Goal: Task Accomplishment & Management: Manage account settings

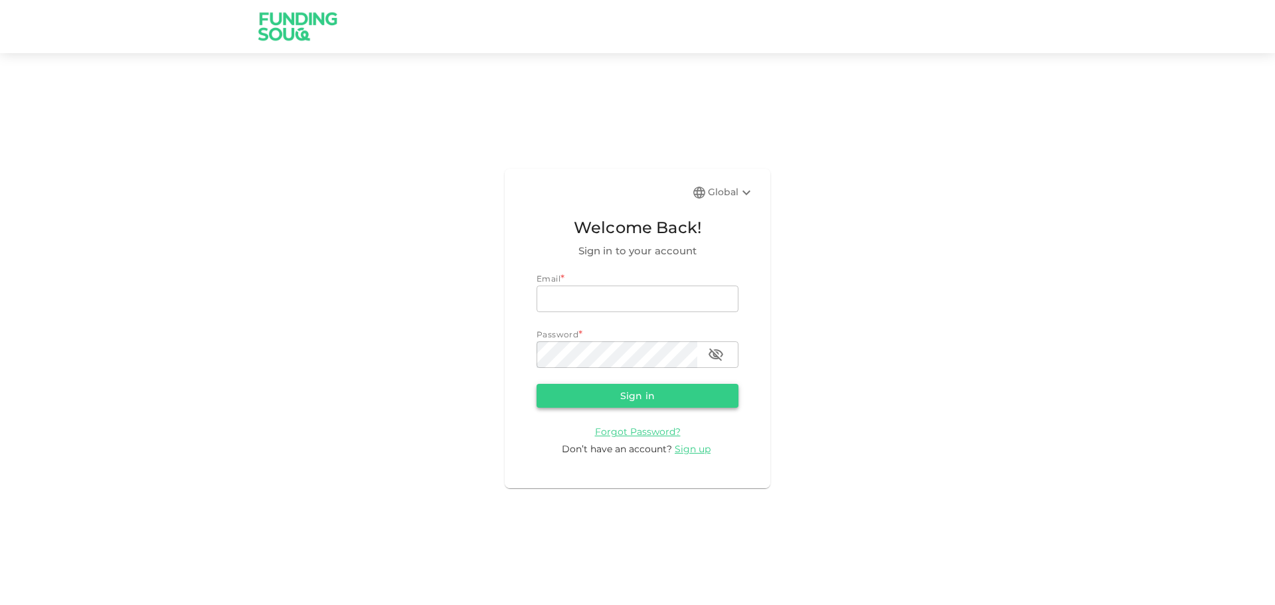
type input "[EMAIL_ADDRESS][DOMAIN_NAME]"
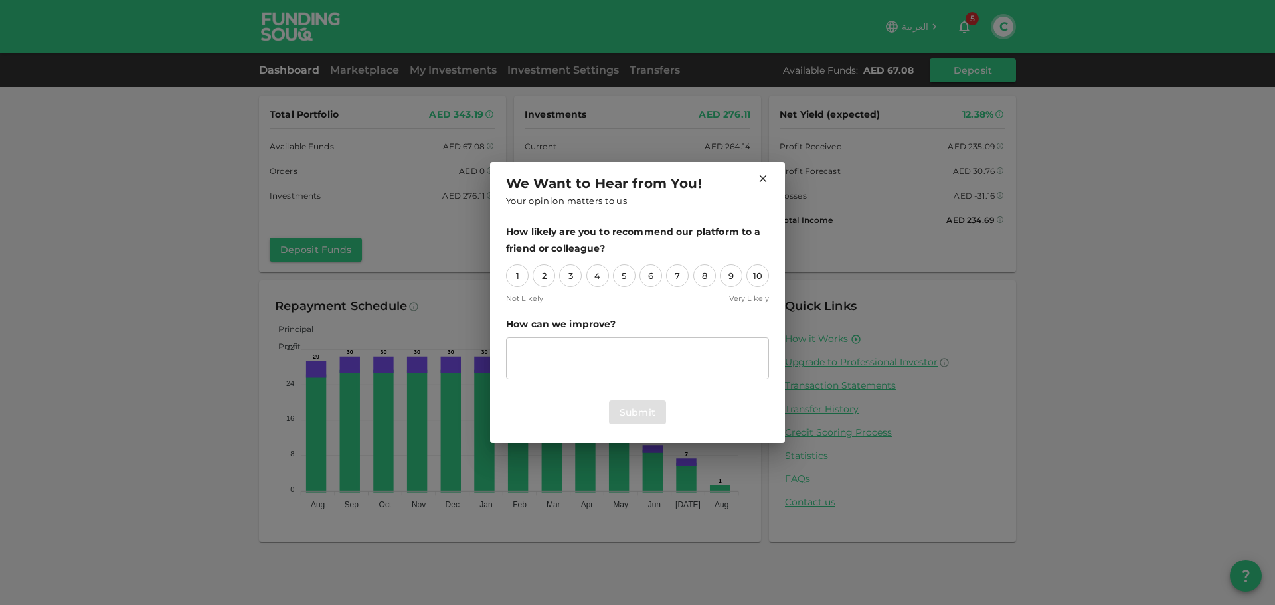
click at [768, 179] on icon at bounding box center [763, 179] width 12 height 12
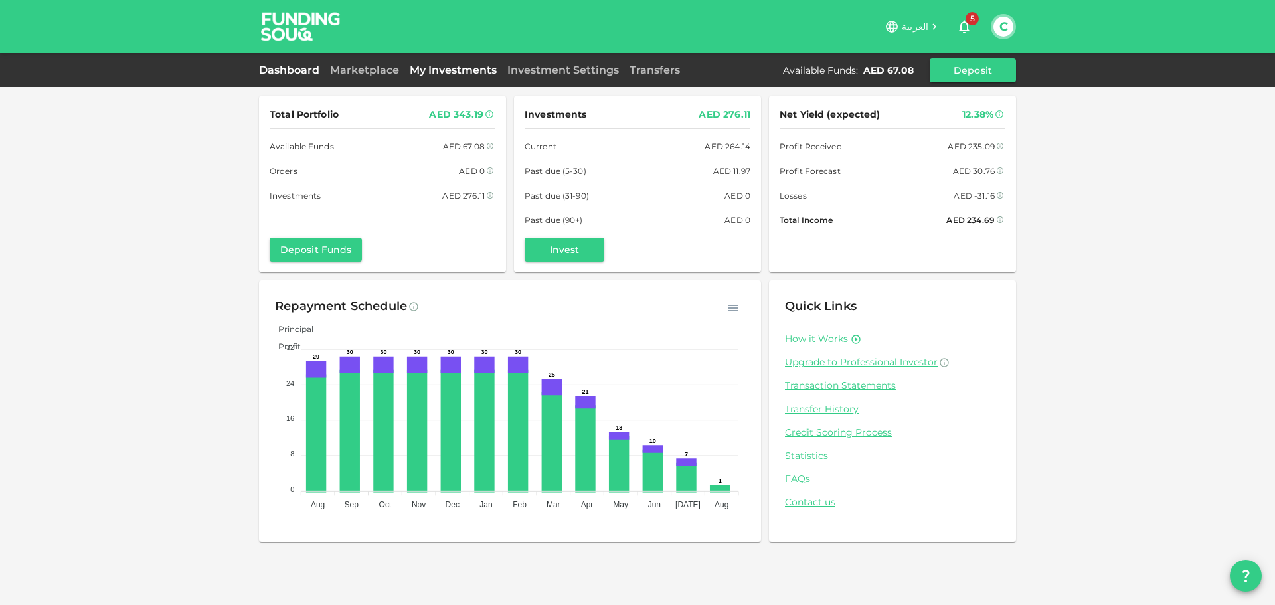
click at [476, 70] on link "My Investments" at bounding box center [453, 70] width 98 height 13
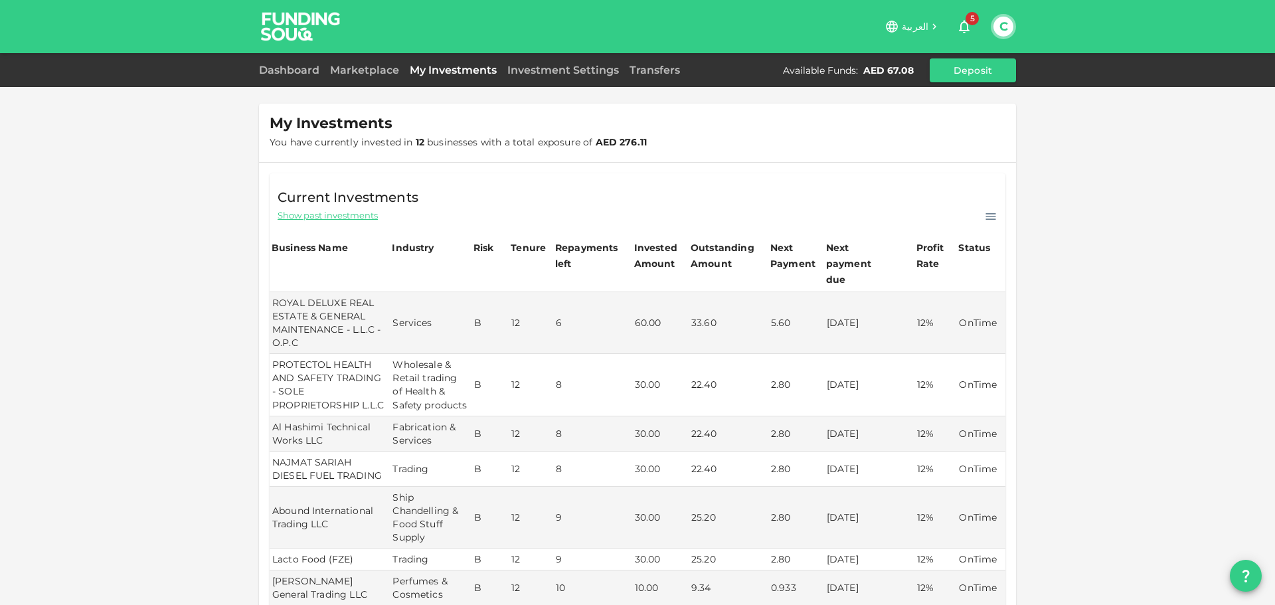
click at [336, 215] on span "Show past investments" at bounding box center [328, 215] width 100 height 13
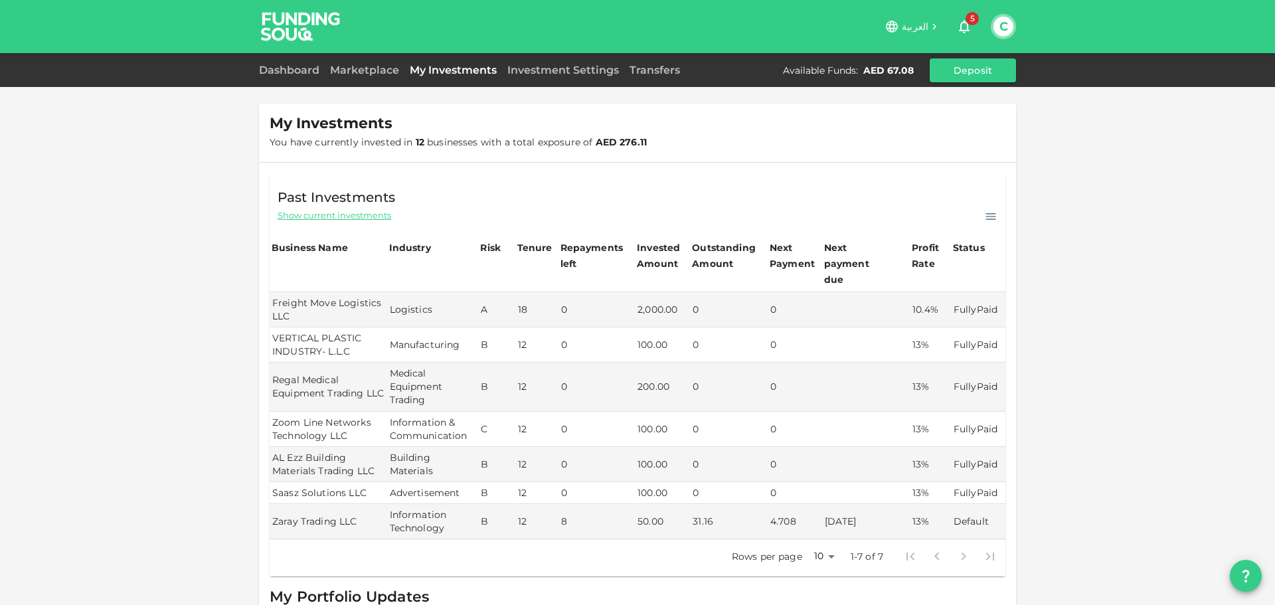
click at [330, 205] on span "Past Investments" at bounding box center [337, 197] width 118 height 21
click at [337, 216] on span "Show current investments" at bounding box center [335, 215] width 114 height 13
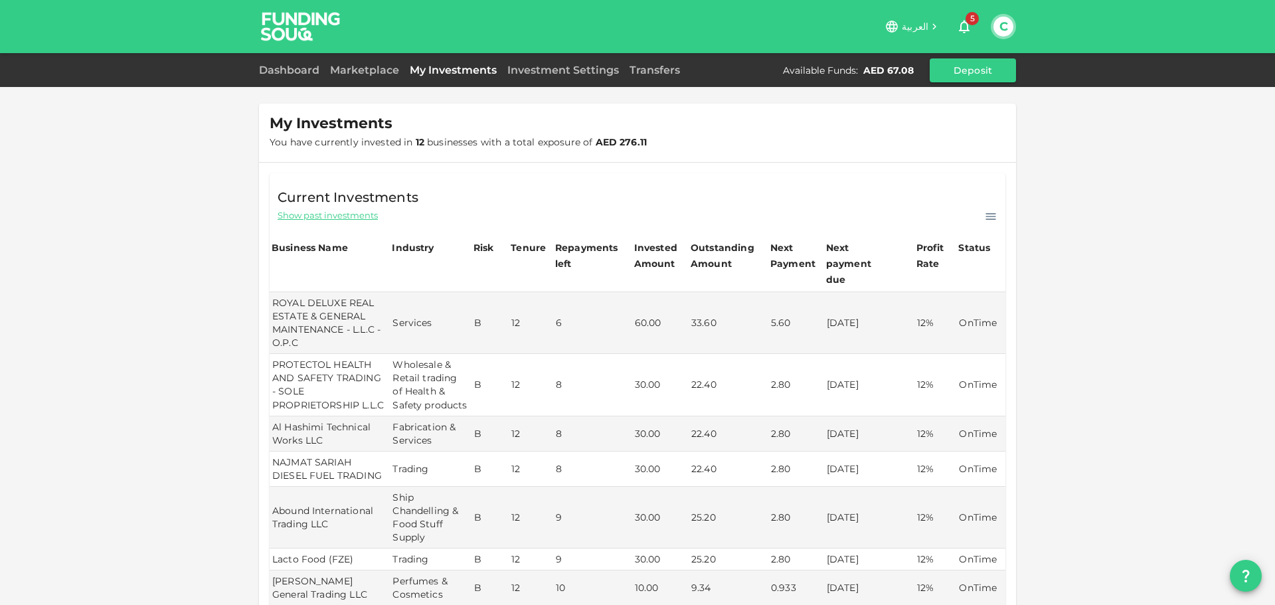
click at [1015, 23] on div "C" at bounding box center [1003, 26] width 25 height 25
click at [1007, 28] on button "C" at bounding box center [1003, 27] width 20 height 20
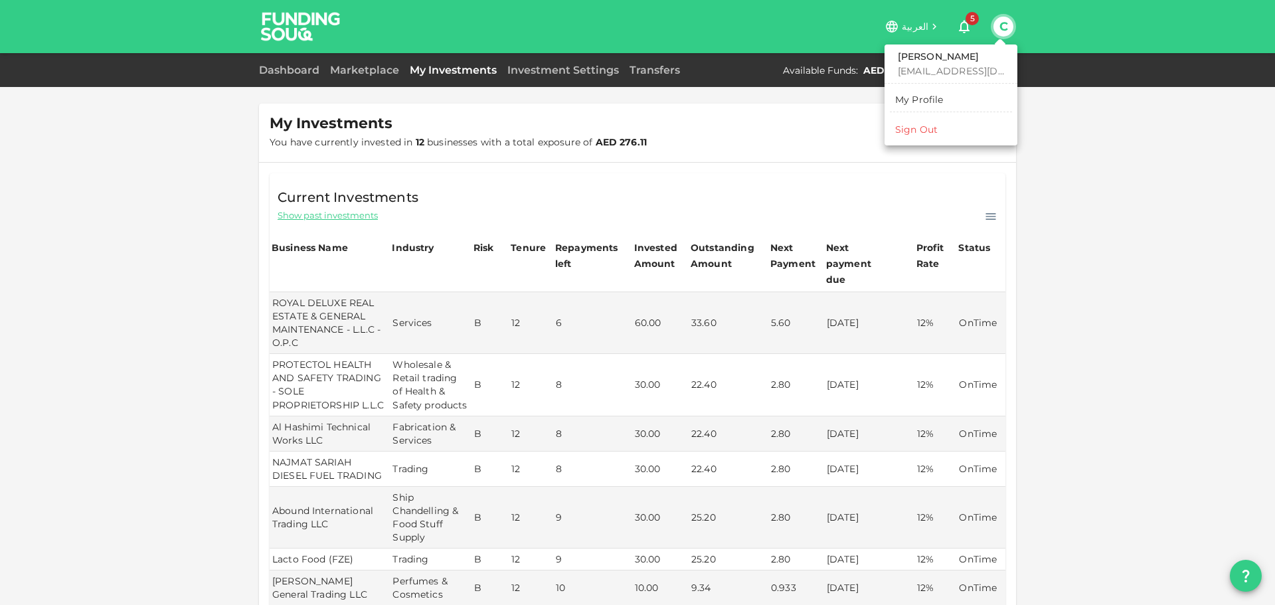
click at [815, 110] on div at bounding box center [637, 302] width 1275 height 605
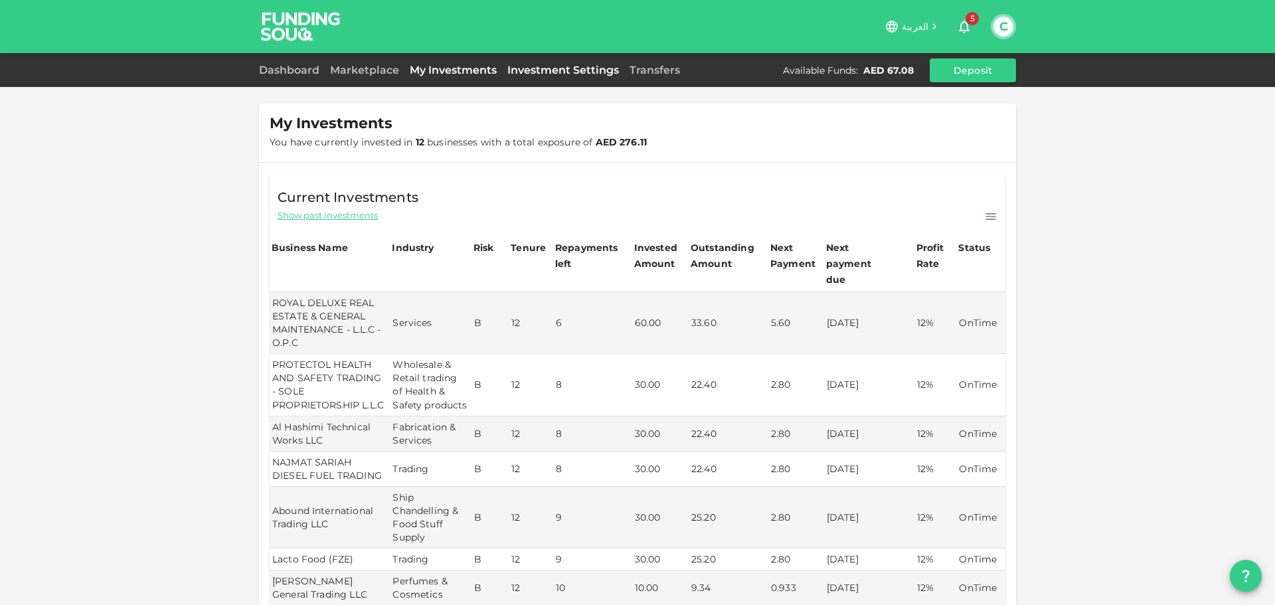
click at [607, 64] on link "Investment Settings" at bounding box center [563, 70] width 122 height 13
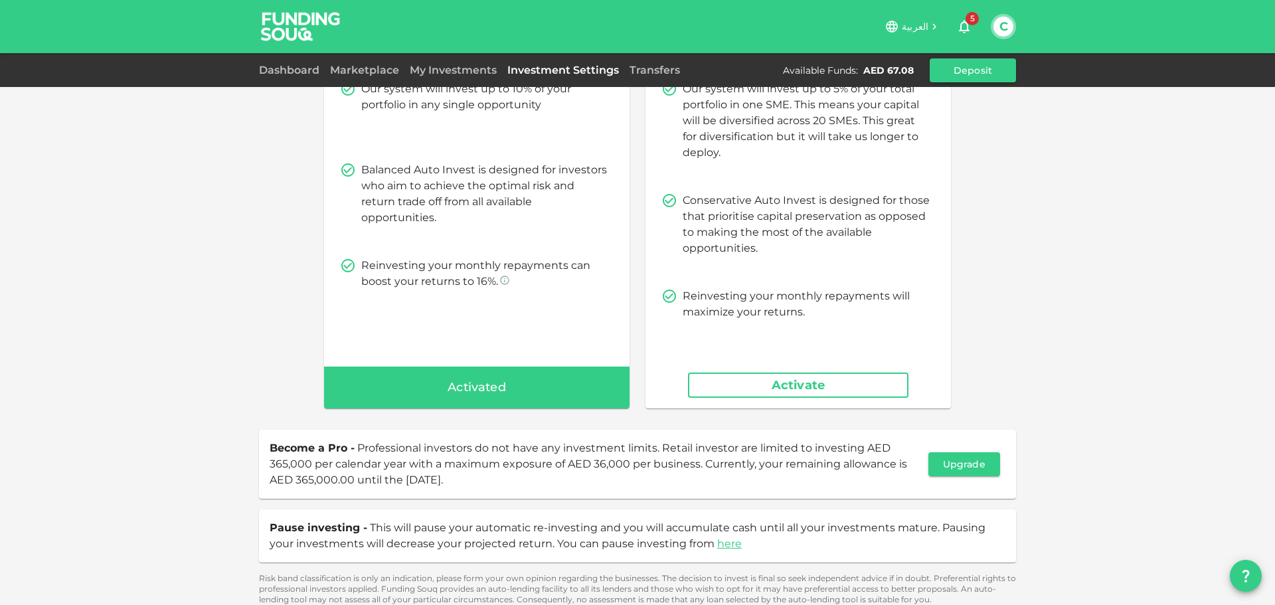
scroll to position [145, 0]
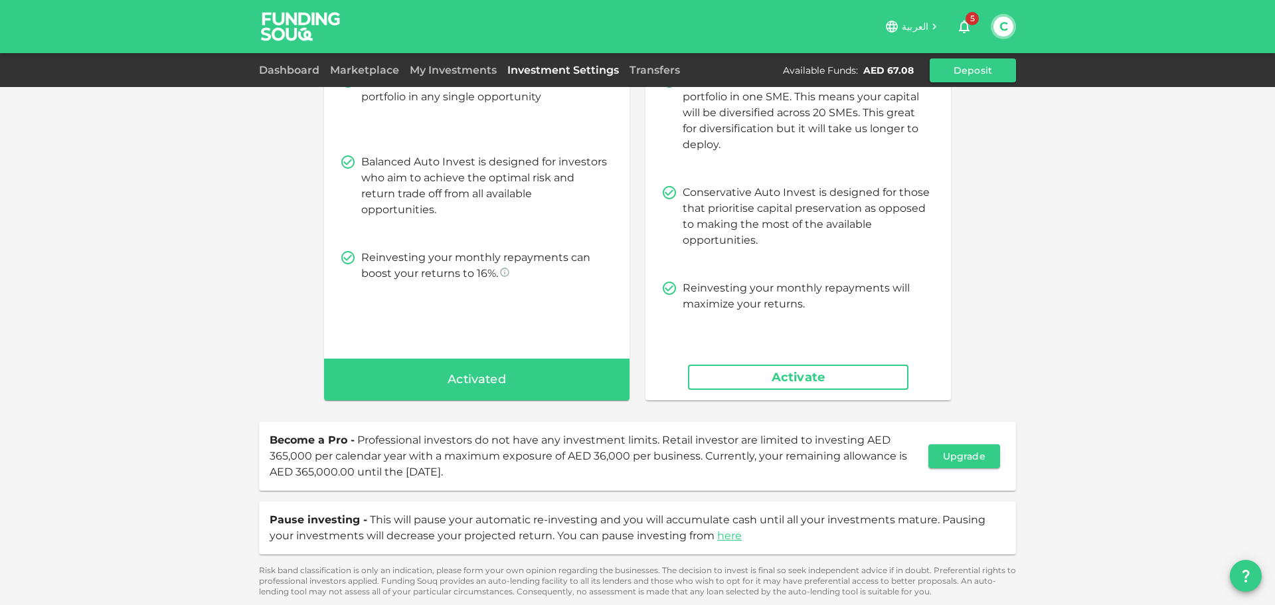
click at [477, 378] on span "Activated" at bounding box center [477, 379] width 58 height 21
click at [455, 369] on span "Activated" at bounding box center [477, 379] width 58 height 21
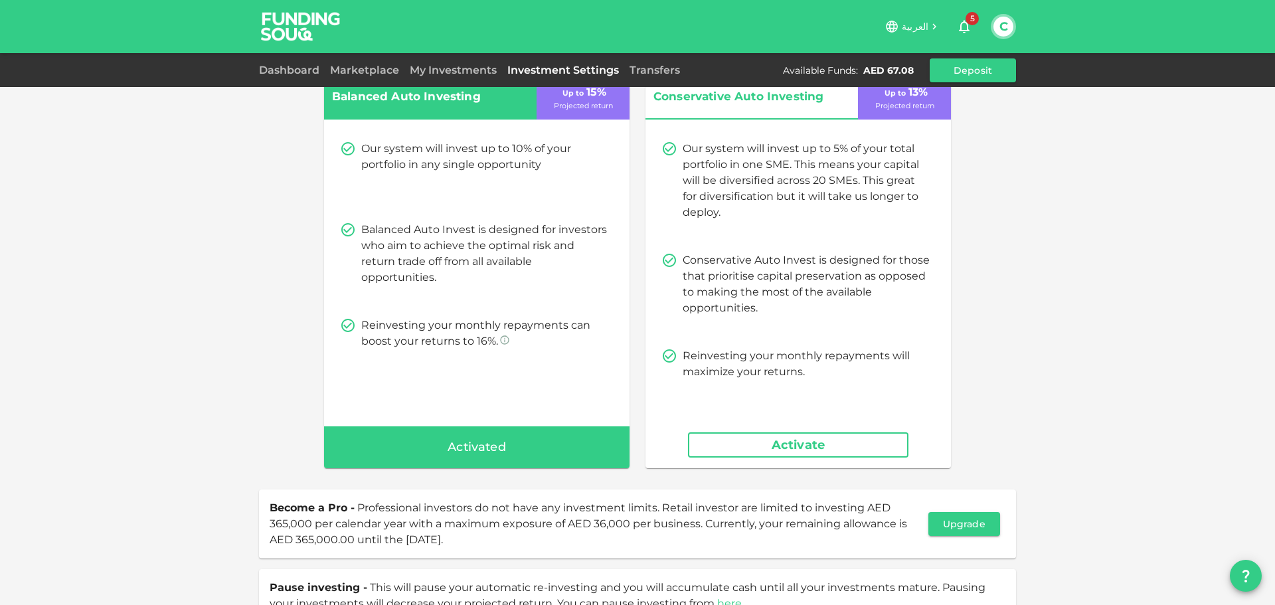
scroll to position [0, 0]
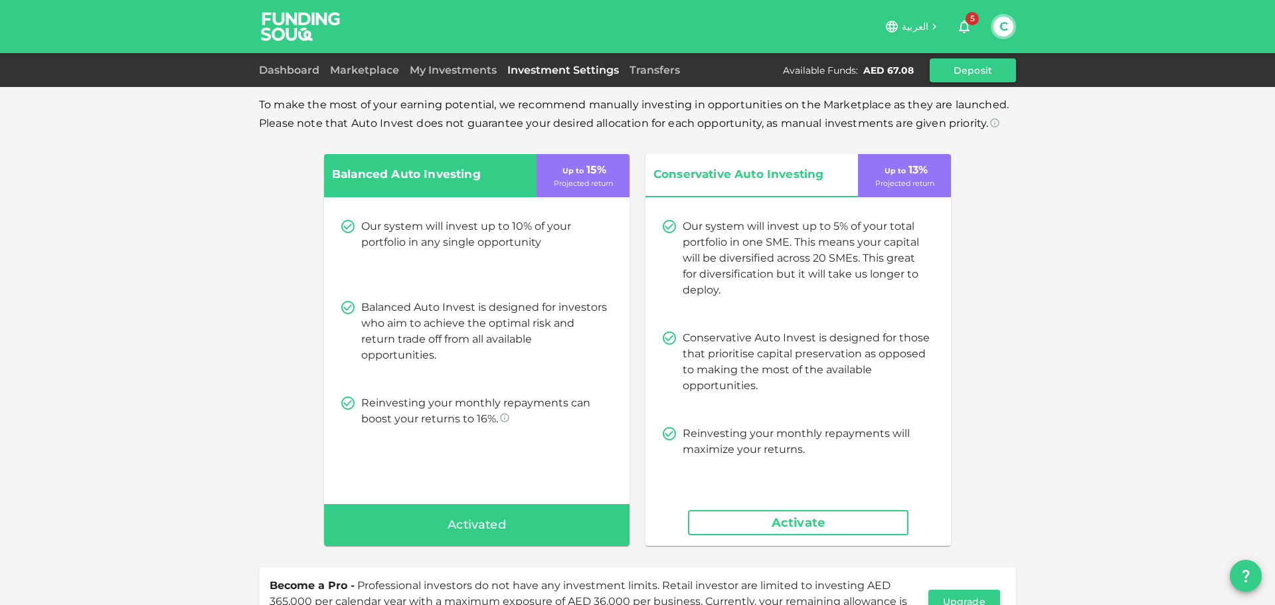
click at [578, 191] on div "Up to 15 % Projected return" at bounding box center [583, 175] width 93 height 43
click at [501, 515] on span "Activated" at bounding box center [477, 525] width 58 height 21
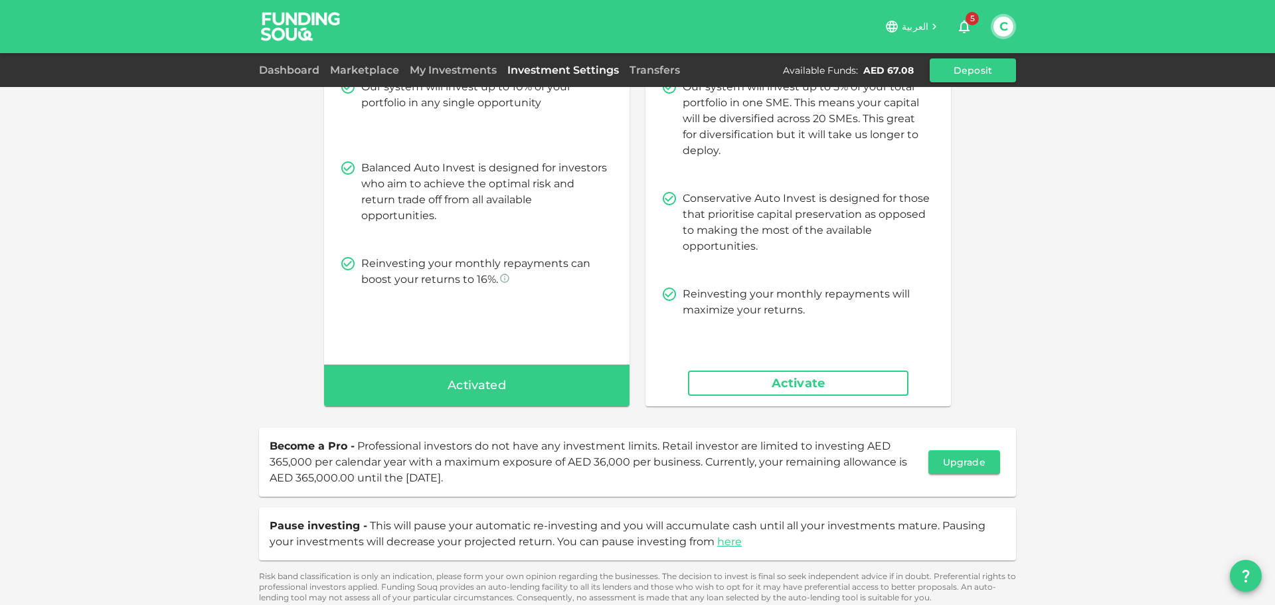
scroll to position [145, 0]
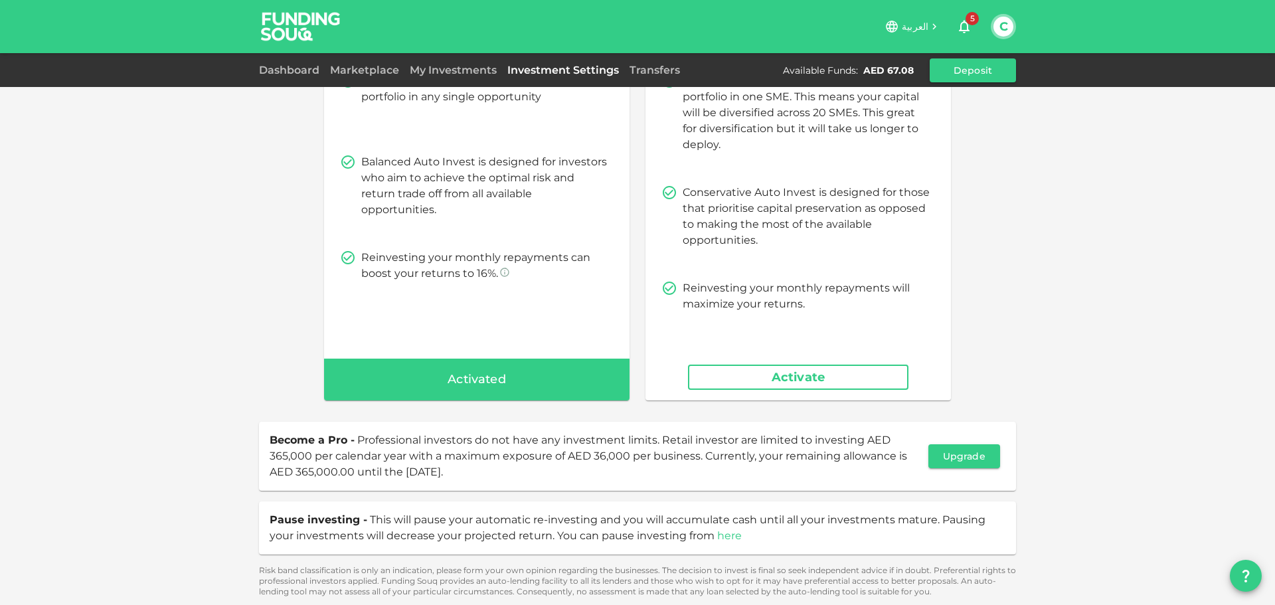
click at [719, 533] on link "here" at bounding box center [729, 535] width 25 height 13
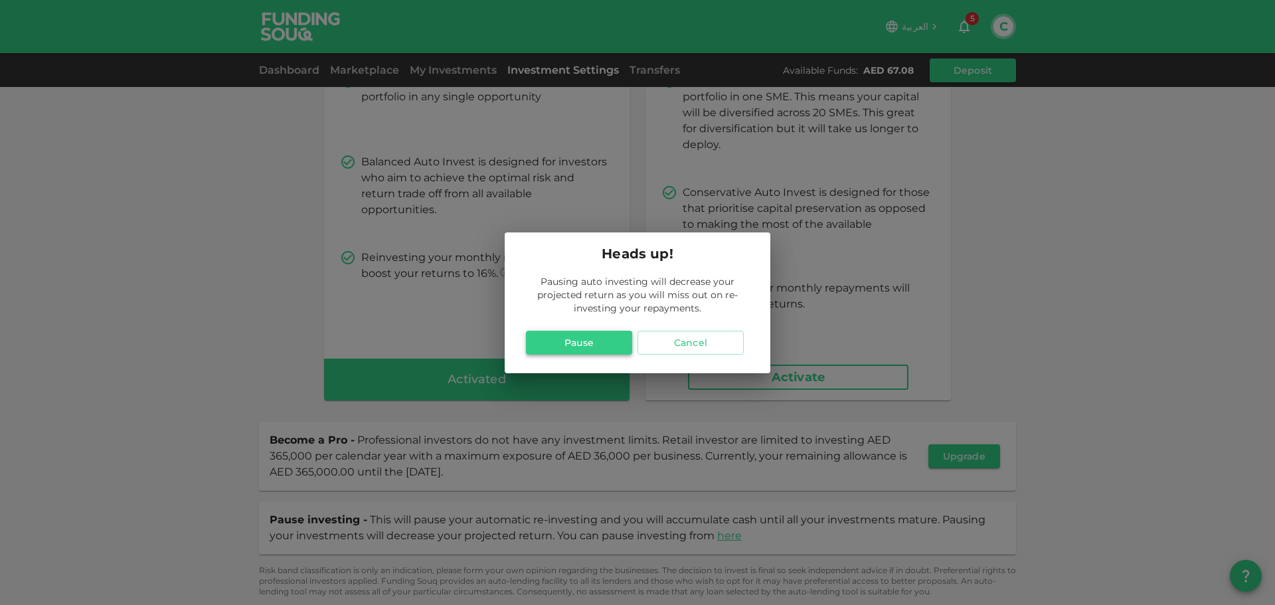
click at [594, 341] on button "Pause" at bounding box center [579, 343] width 106 height 24
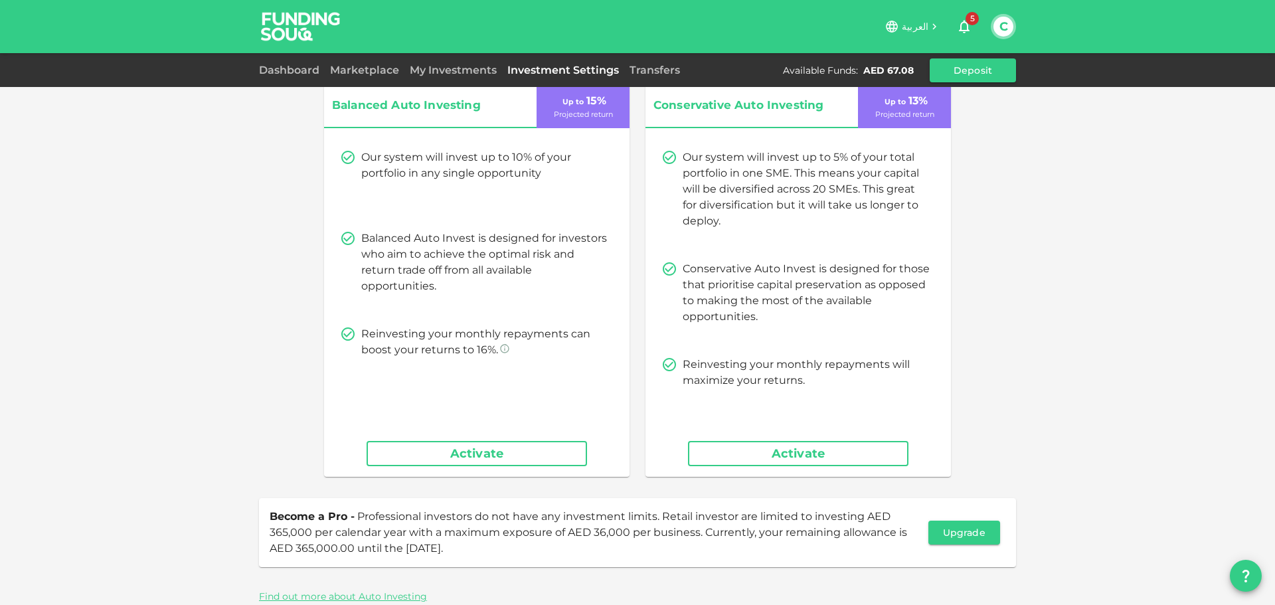
scroll to position [0, 0]
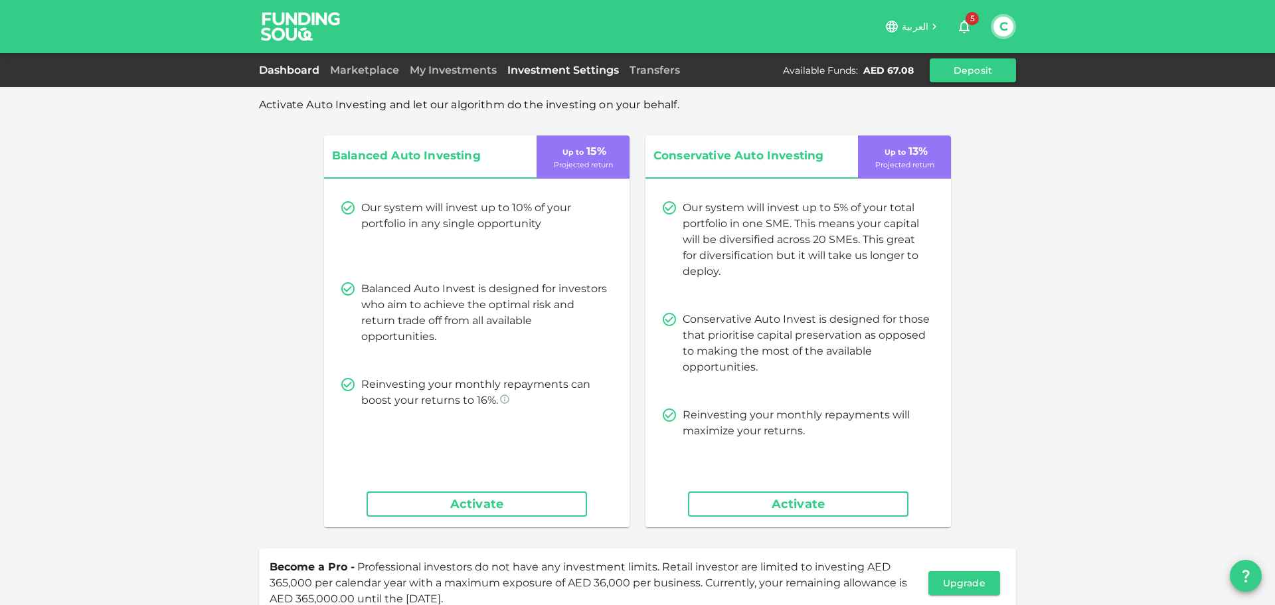
click at [299, 74] on link "Dashboard" at bounding box center [292, 70] width 66 height 13
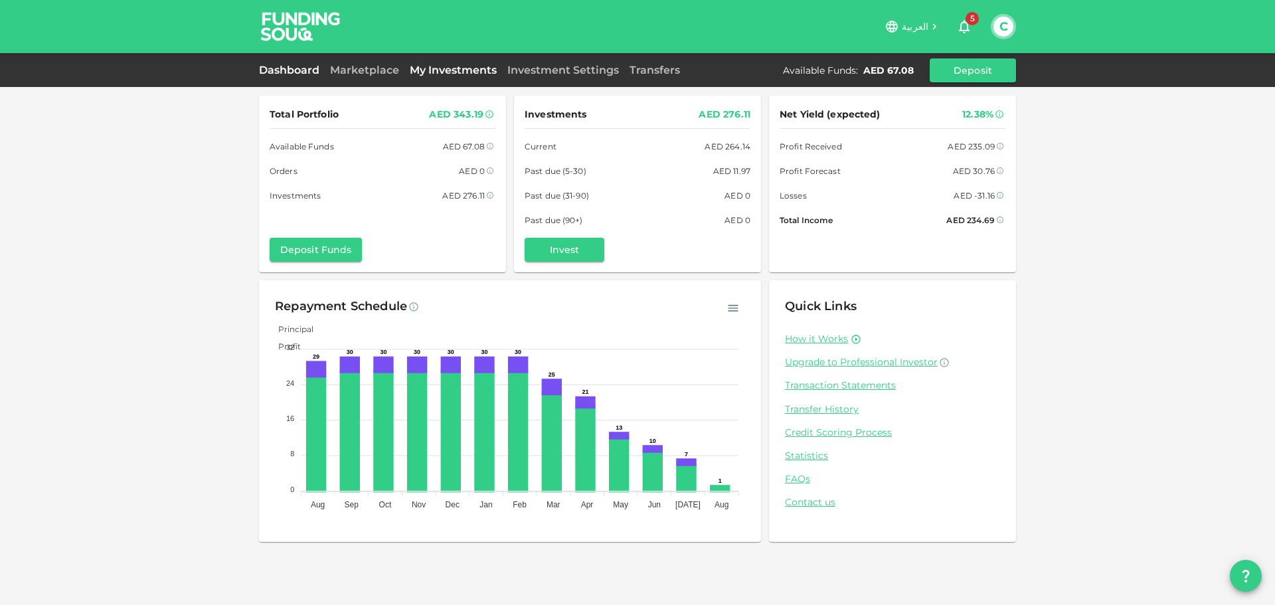
click at [454, 70] on link "My Investments" at bounding box center [453, 70] width 98 height 13
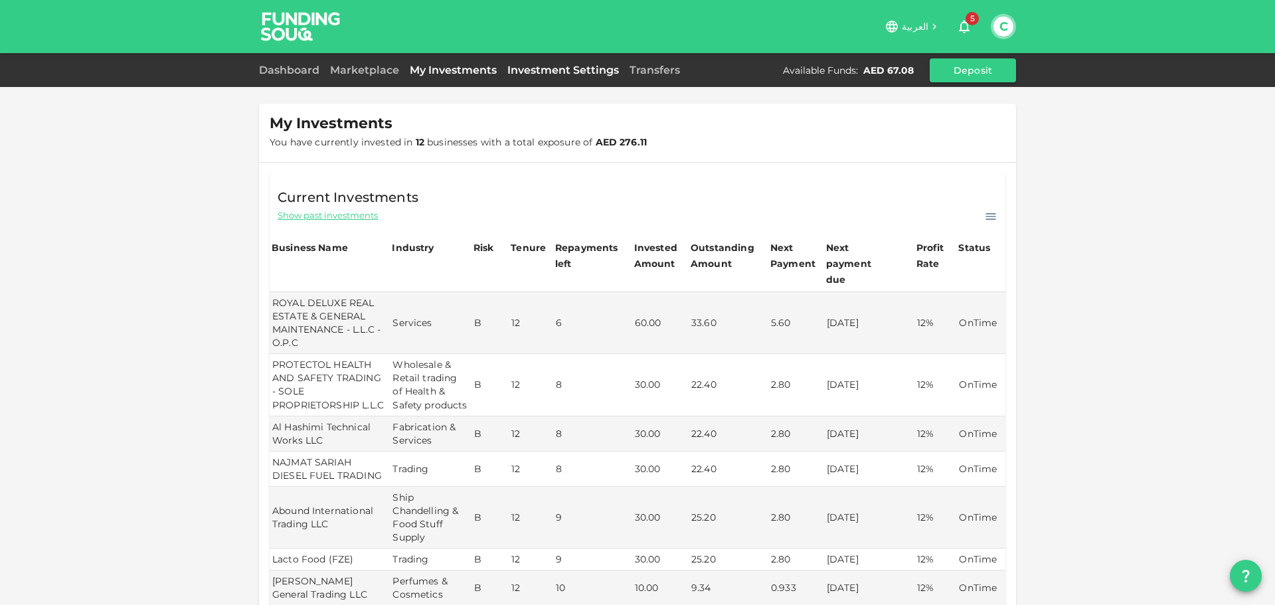
click at [598, 66] on link "Investment Settings" at bounding box center [563, 70] width 122 height 13
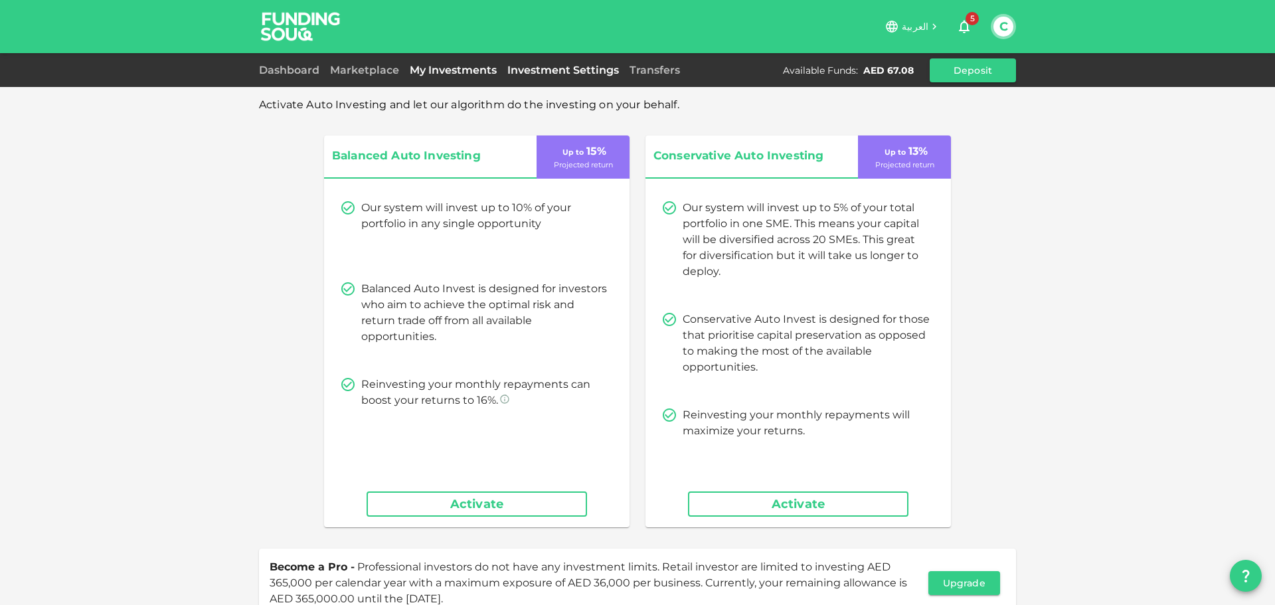
click at [437, 71] on link "My Investments" at bounding box center [453, 70] width 98 height 13
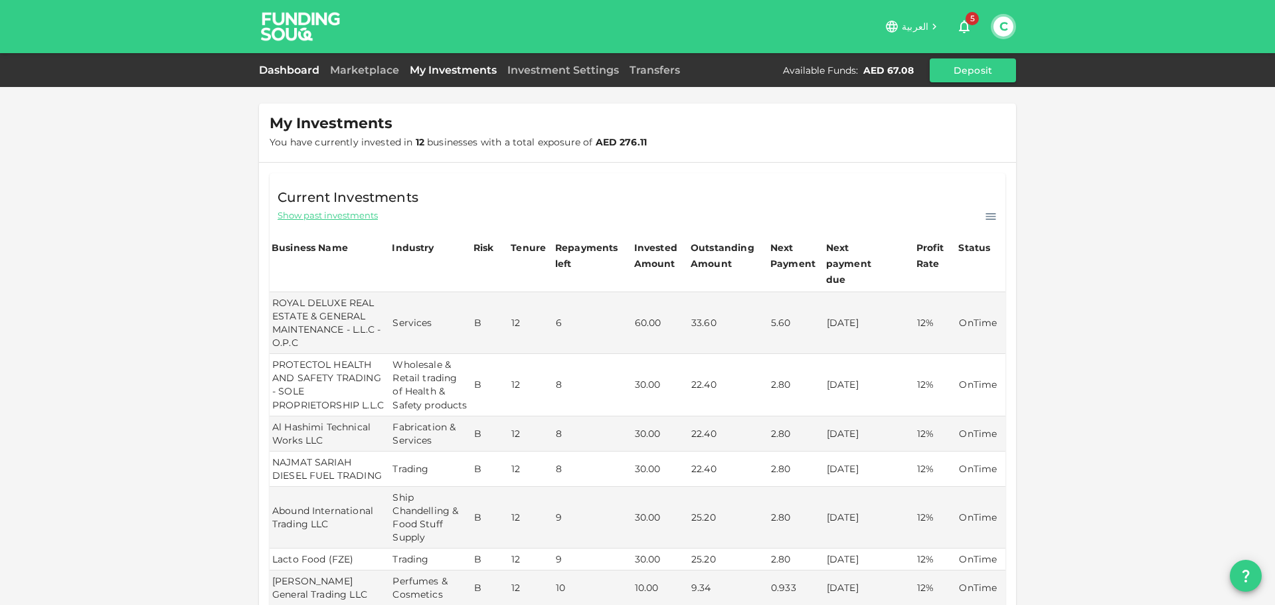
click at [298, 71] on link "Dashboard" at bounding box center [292, 70] width 66 height 13
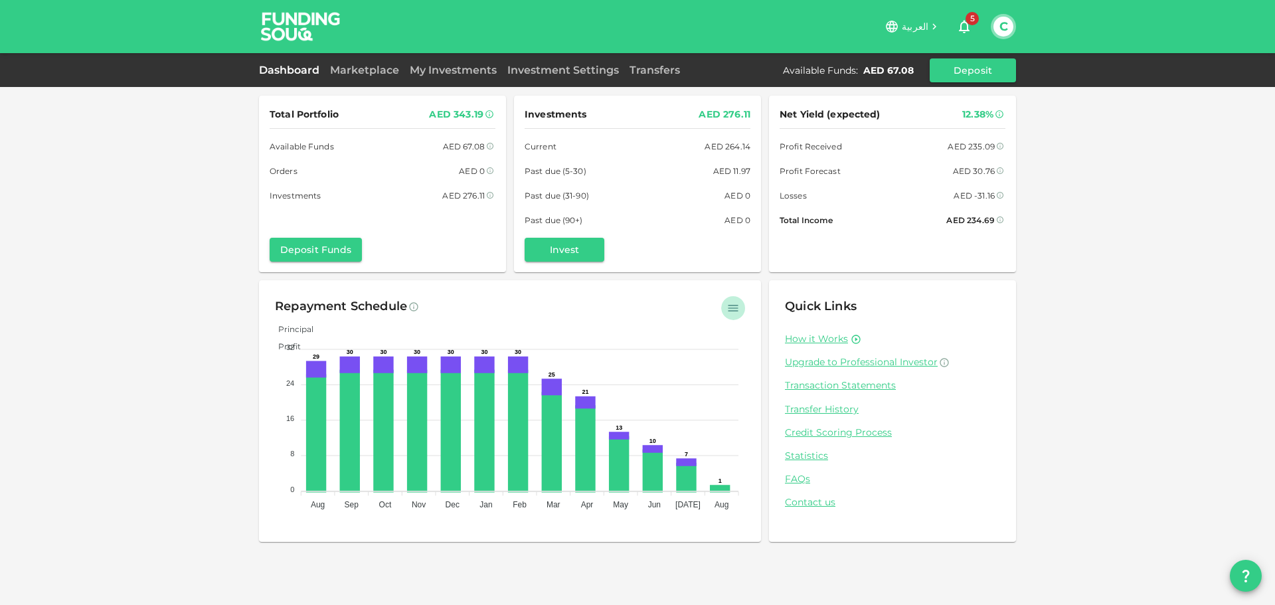
click at [740, 303] on button "button" at bounding box center [733, 308] width 24 height 24
click at [1026, 375] on div "Total Portfolio AED 343.19 Available Funds AED 67.08 Orders AED 0 Investments A…" at bounding box center [637, 302] width 1275 height 605
click at [565, 66] on link "Investment Settings" at bounding box center [563, 70] width 122 height 13
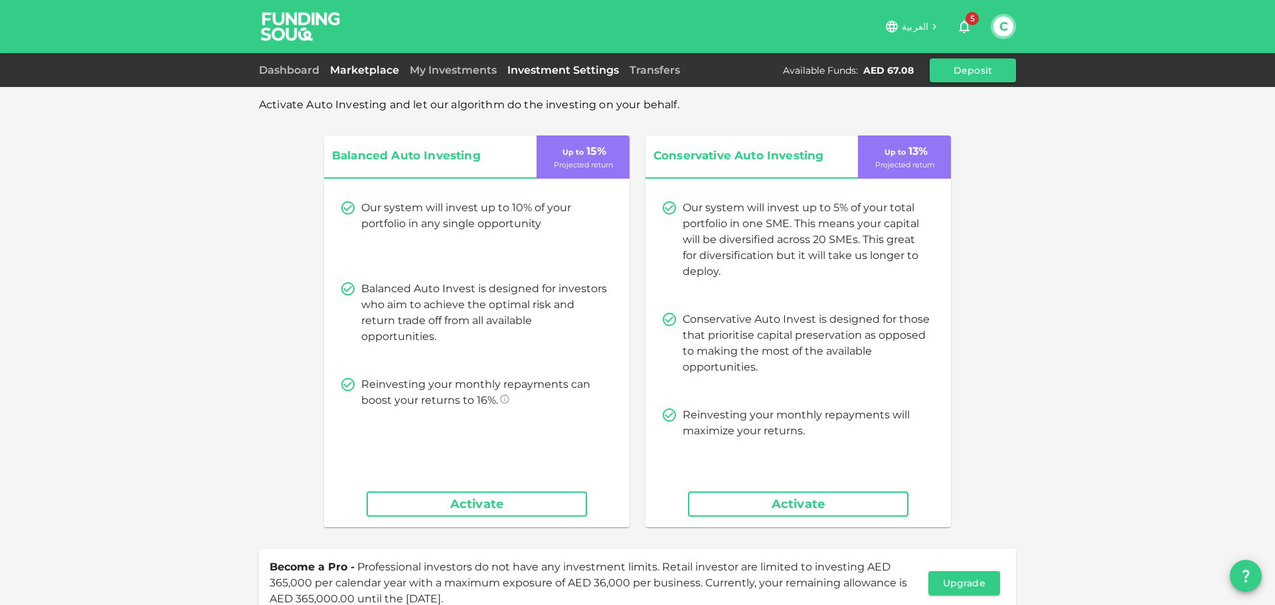
click at [355, 70] on link "Marketplace" at bounding box center [365, 70] width 80 height 13
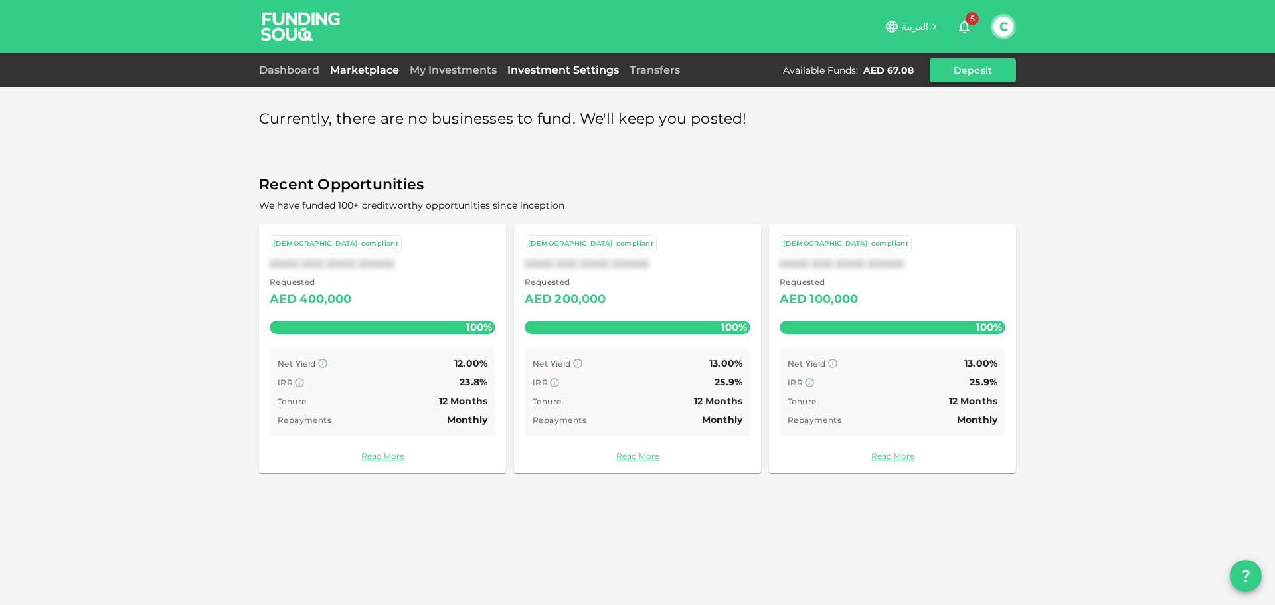
click at [566, 70] on link "Investment Settings" at bounding box center [563, 70] width 122 height 13
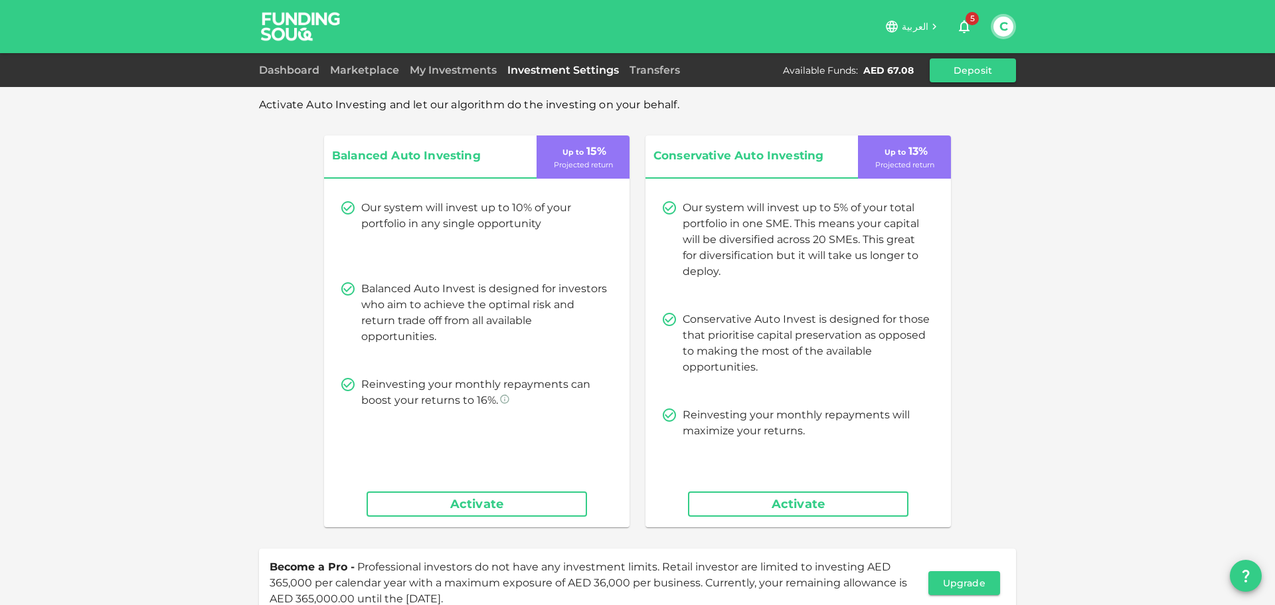
click at [479, 503] on button "Activate" at bounding box center [477, 503] width 220 height 25
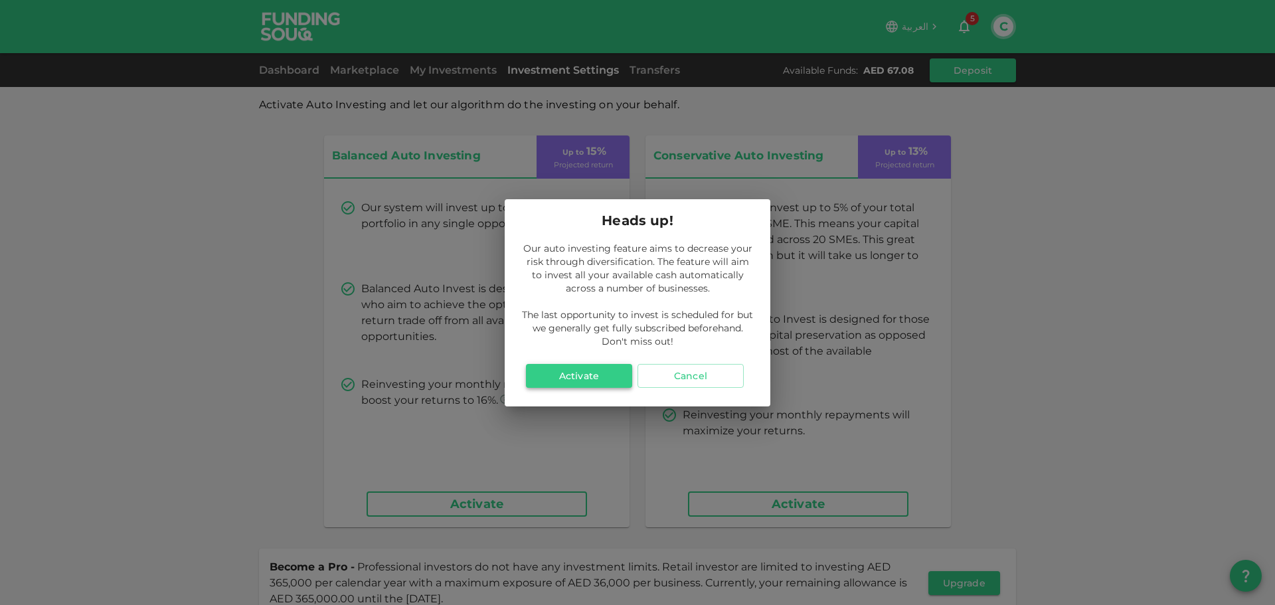
click at [575, 375] on button "Activate" at bounding box center [579, 376] width 106 height 24
